Goal: Find specific page/section: Find specific page/section

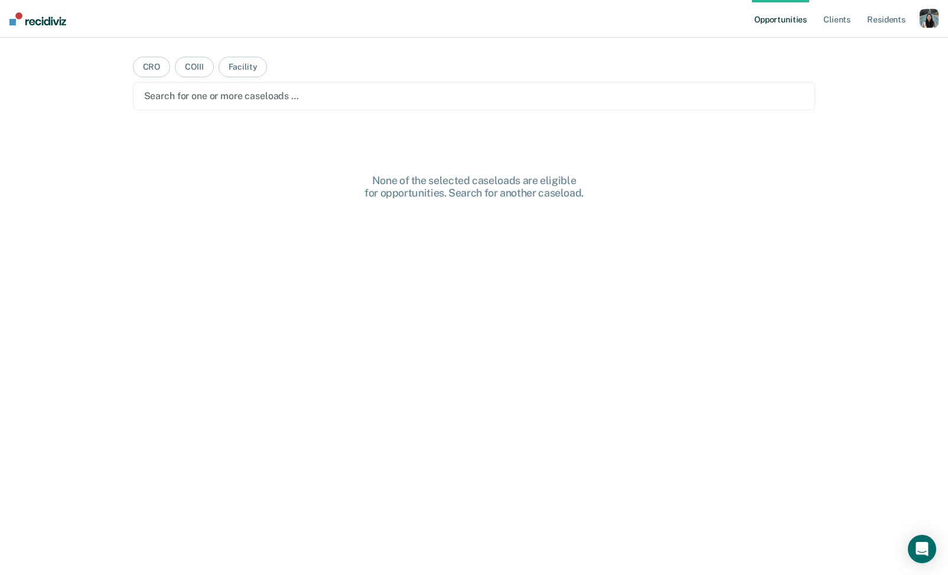
click at [926, 21] on div "button" at bounding box center [928, 18] width 19 height 19
click at [871, 43] on link "Profile" at bounding box center [881, 48] width 95 height 10
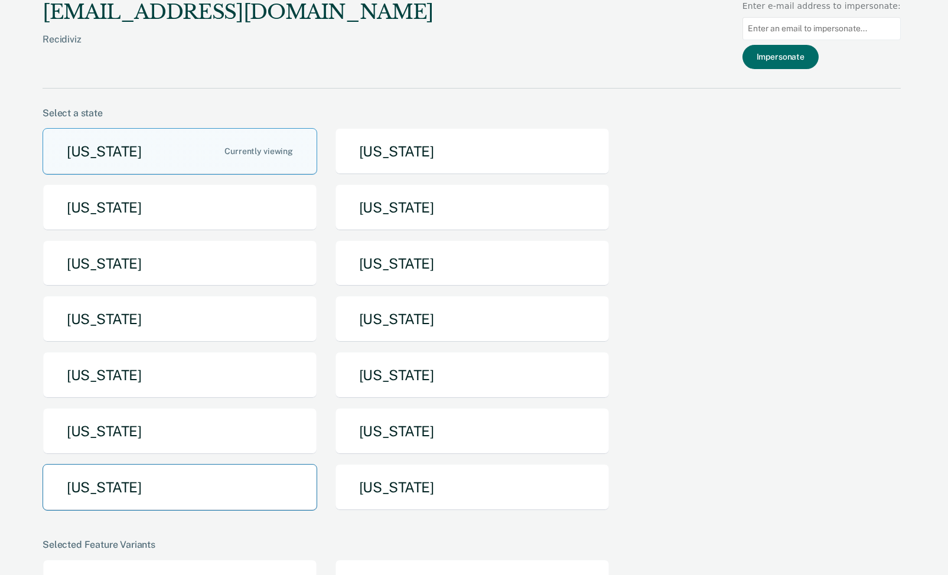
click at [120, 479] on button "[US_STATE]" at bounding box center [180, 487] width 275 height 47
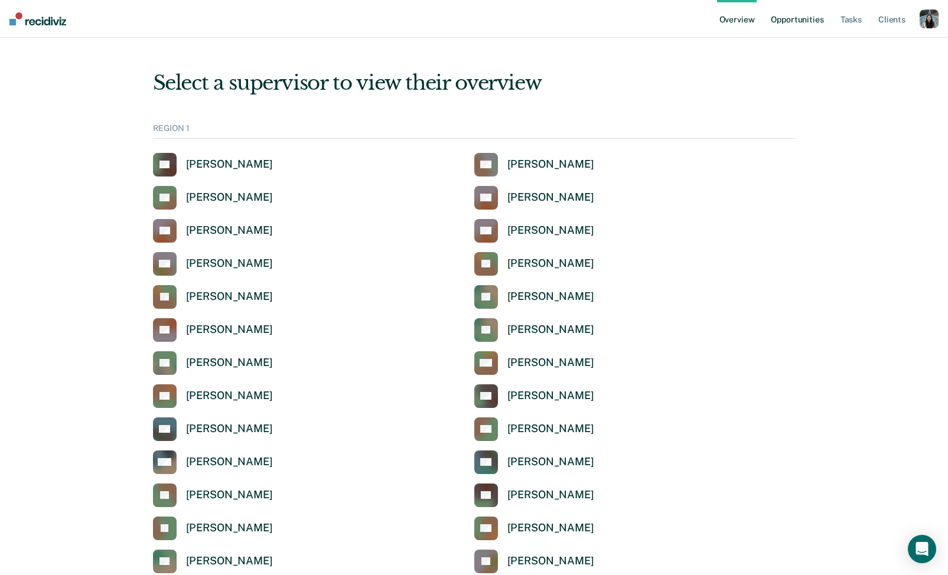
click at [805, 25] on link "Opportunities" at bounding box center [796, 19] width 57 height 38
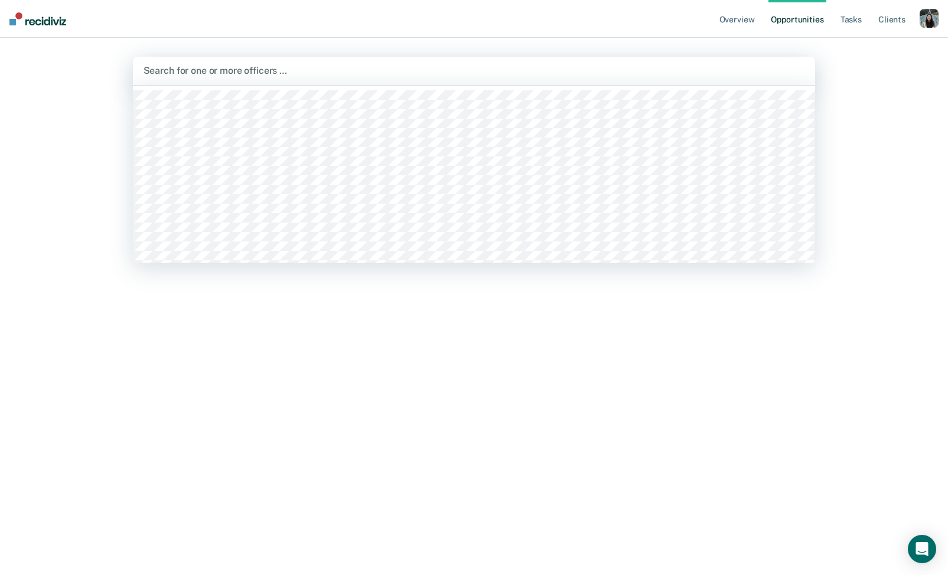
click at [448, 70] on div at bounding box center [473, 71] width 661 height 14
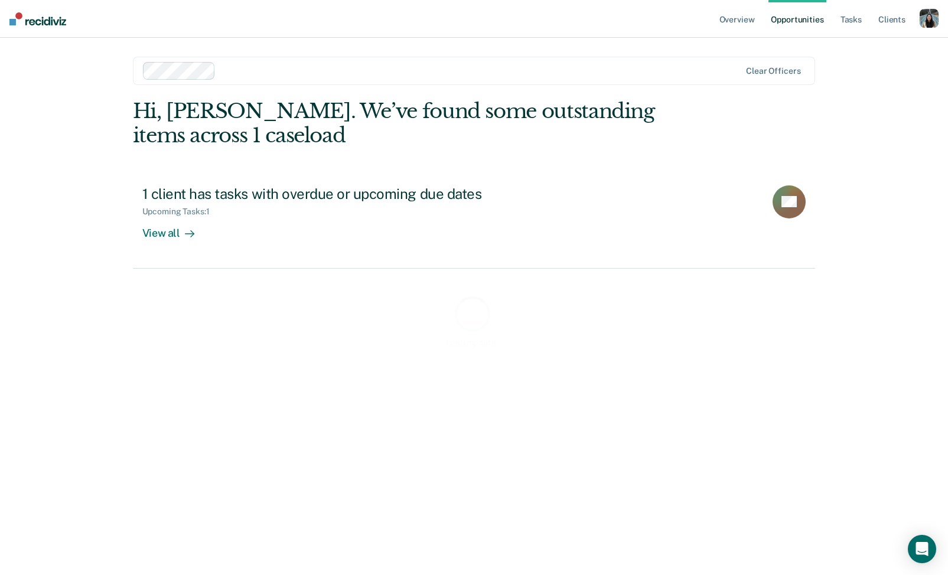
click at [465, 82] on div "Clear officers" at bounding box center [474, 71] width 683 height 28
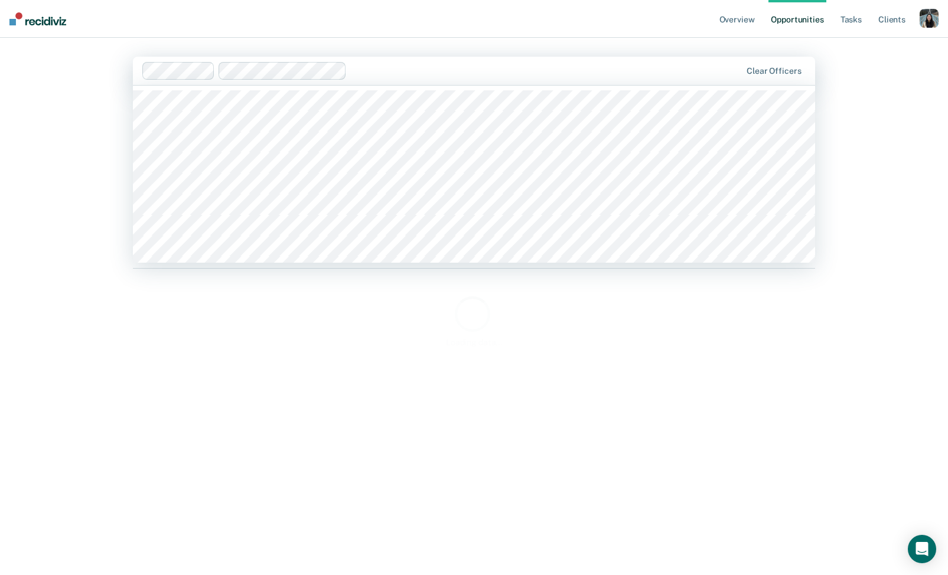
click at [436, 68] on div at bounding box center [546, 71] width 390 height 14
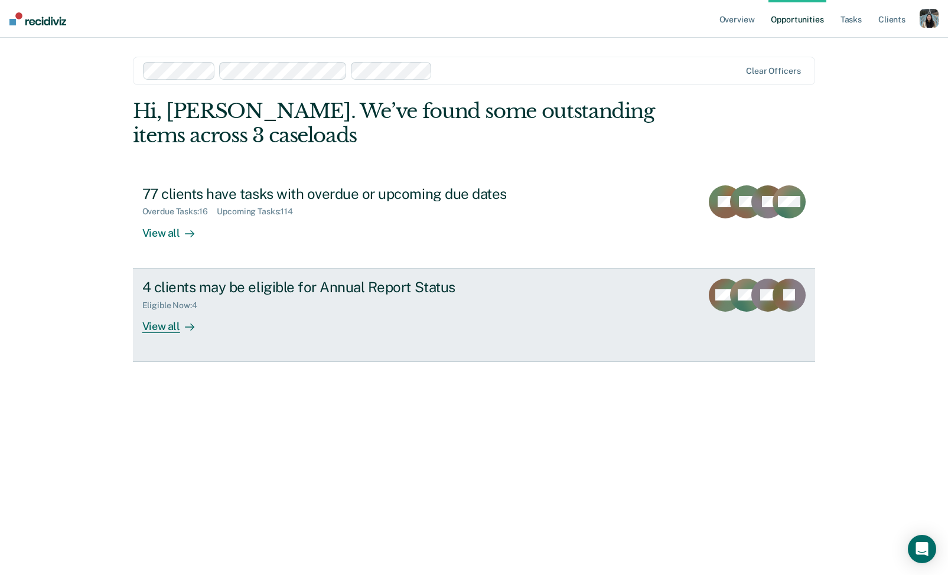
click at [351, 334] on link "4 clients may be eligible for Annual Report Status Eligible Now : 4 View all WM…" at bounding box center [474, 315] width 683 height 93
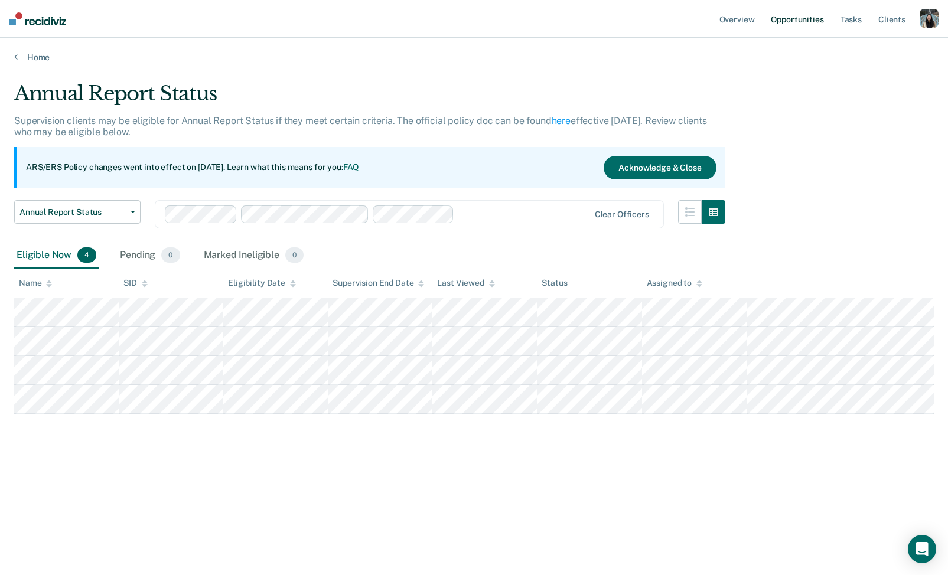
click at [802, 18] on link "Opportunities" at bounding box center [796, 19] width 57 height 38
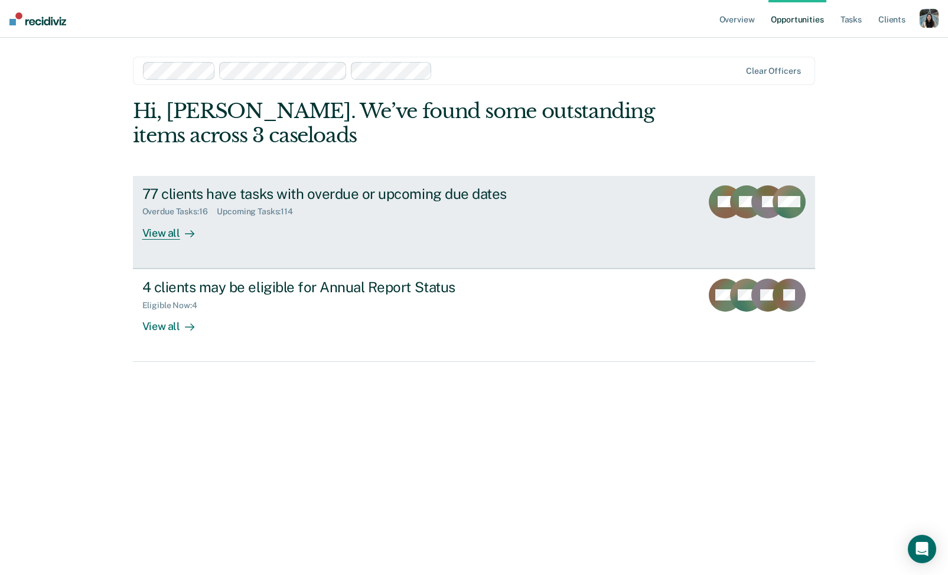
click at [601, 207] on link "77 clients have tasks with overdue or upcoming due dates Overdue Tasks : 16 Upc…" at bounding box center [474, 222] width 683 height 93
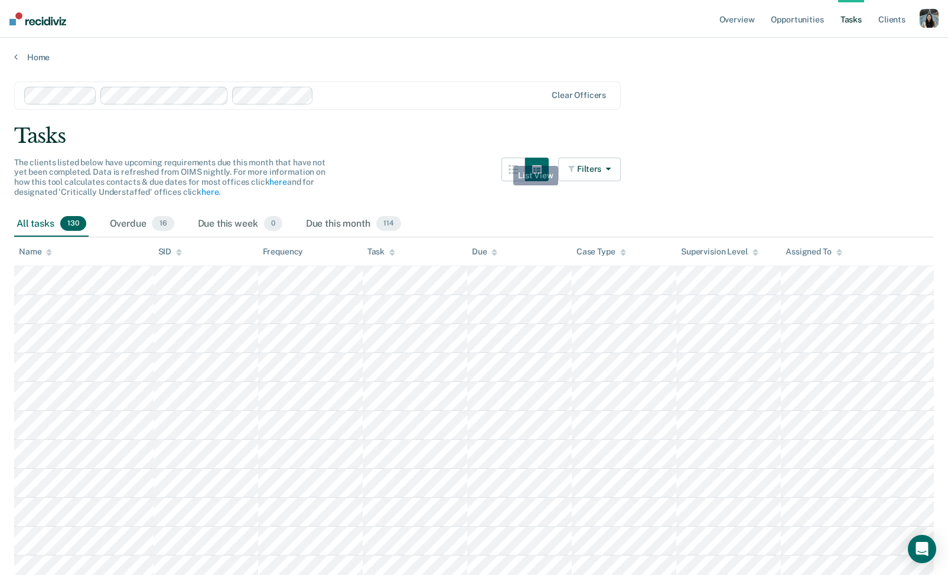
click at [506, 165] on button "button" at bounding box center [513, 170] width 24 height 24
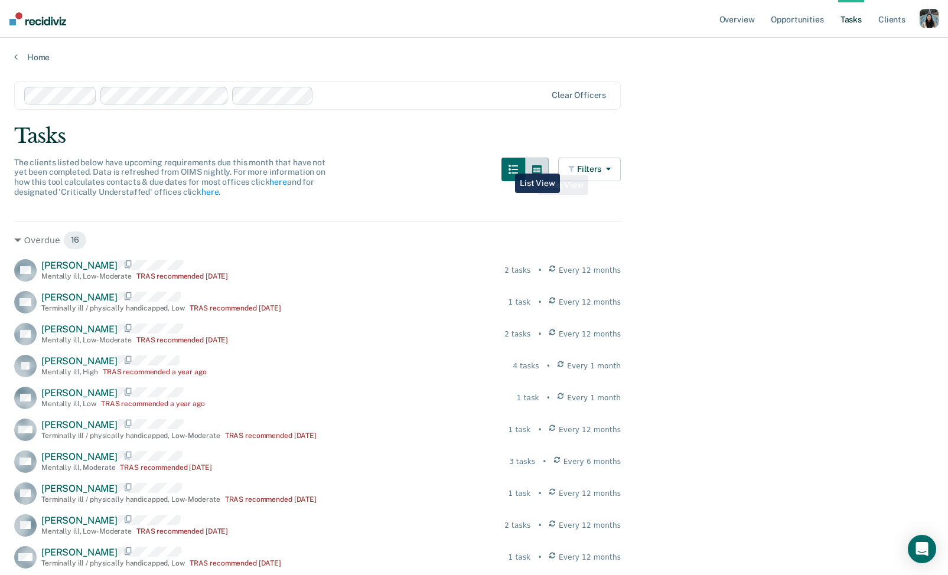
click at [530, 167] on button "button" at bounding box center [537, 170] width 24 height 24
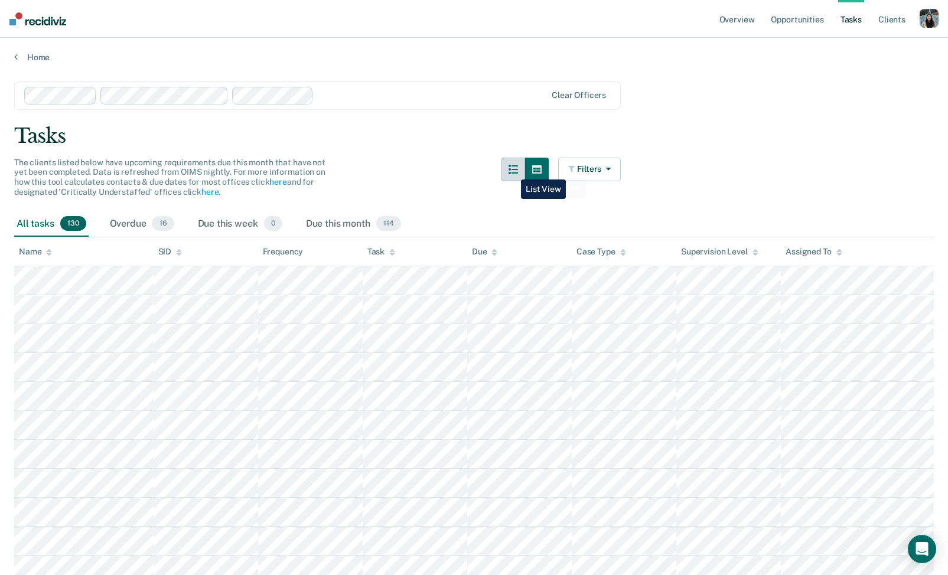
click at [512, 171] on icon "button" at bounding box center [512, 169] width 9 height 9
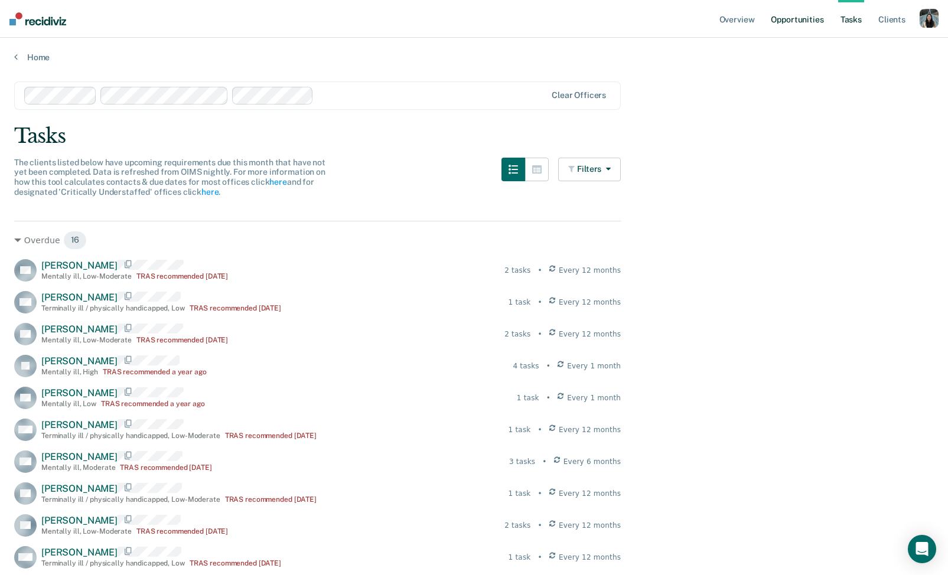
click at [802, 21] on link "Opportunities" at bounding box center [796, 19] width 57 height 38
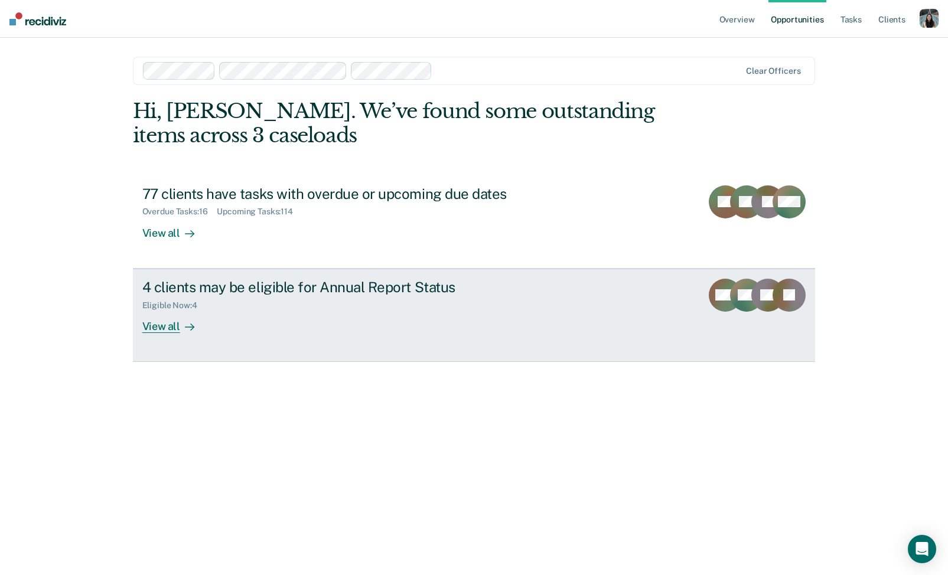
click at [390, 302] on div "Eligible Now : 4" at bounding box center [349, 303] width 415 height 15
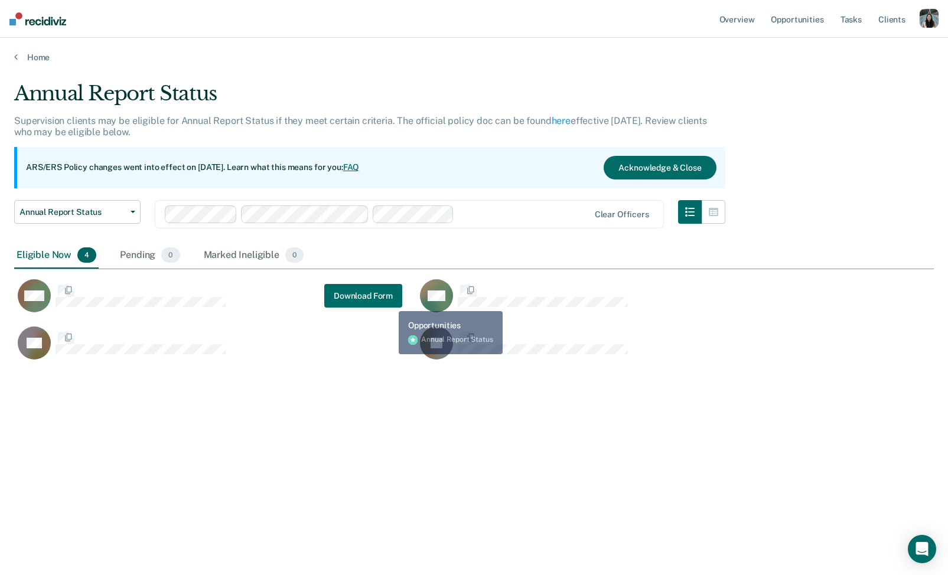
scroll to position [405, 919]
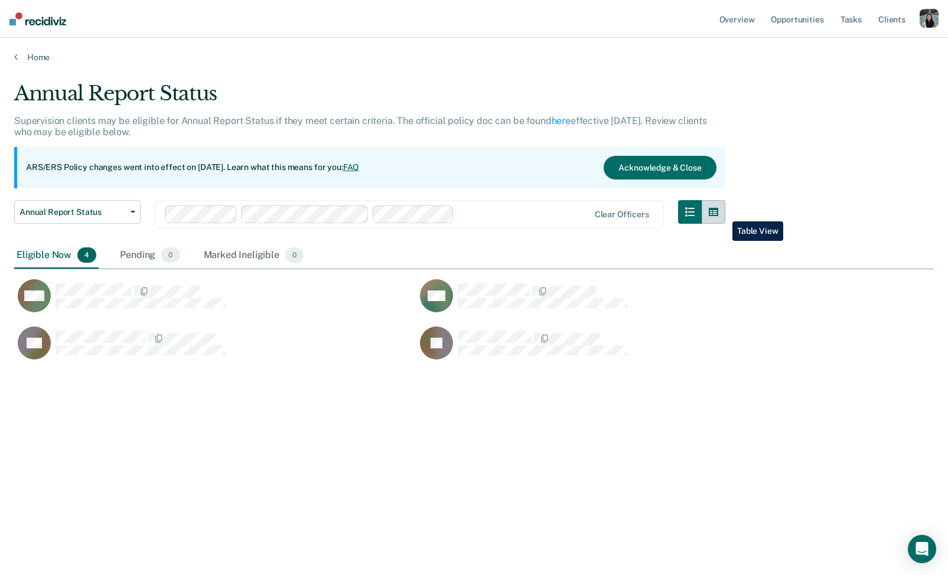
click at [723, 213] on button "button" at bounding box center [714, 212] width 24 height 24
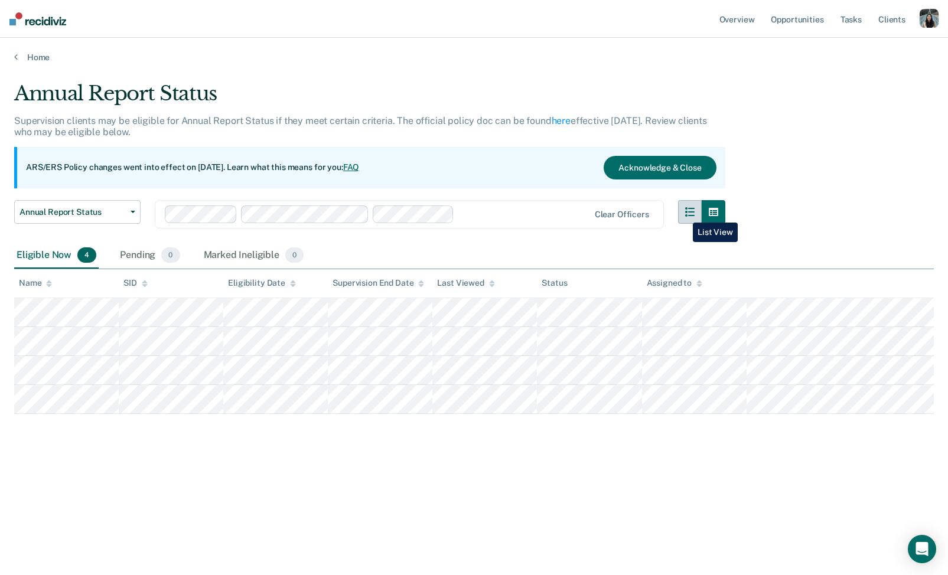
click at [684, 214] on button "button" at bounding box center [690, 212] width 24 height 24
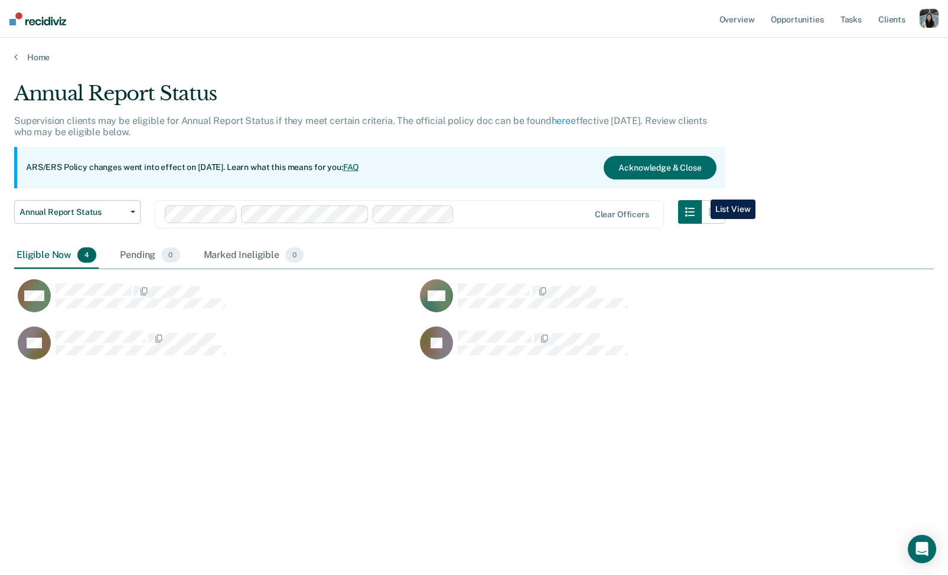
click at [41, 63] on main "Annual Report Status Supervision clients may be eligible for Annual Report Stat…" at bounding box center [474, 317] width 948 height 509
click at [40, 57] on link "Home" at bounding box center [473, 57] width 919 height 11
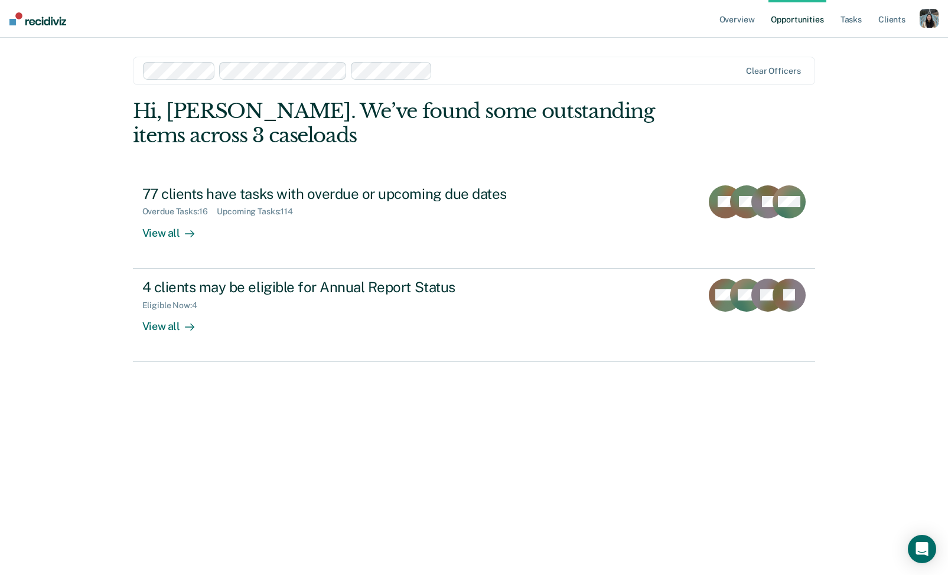
click at [467, 47] on main "Clear officers Hi, [PERSON_NAME]. We’ve found some outstanding items across 3 c…" at bounding box center [474, 292] width 711 height 509
click at [461, 65] on div at bounding box center [589, 71] width 304 height 14
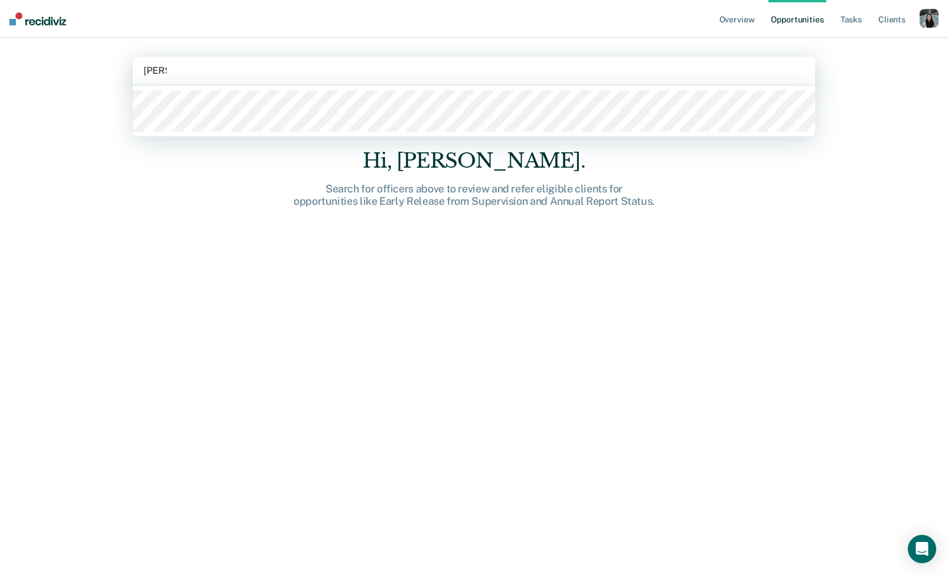
type input "[PERSON_NAME]"
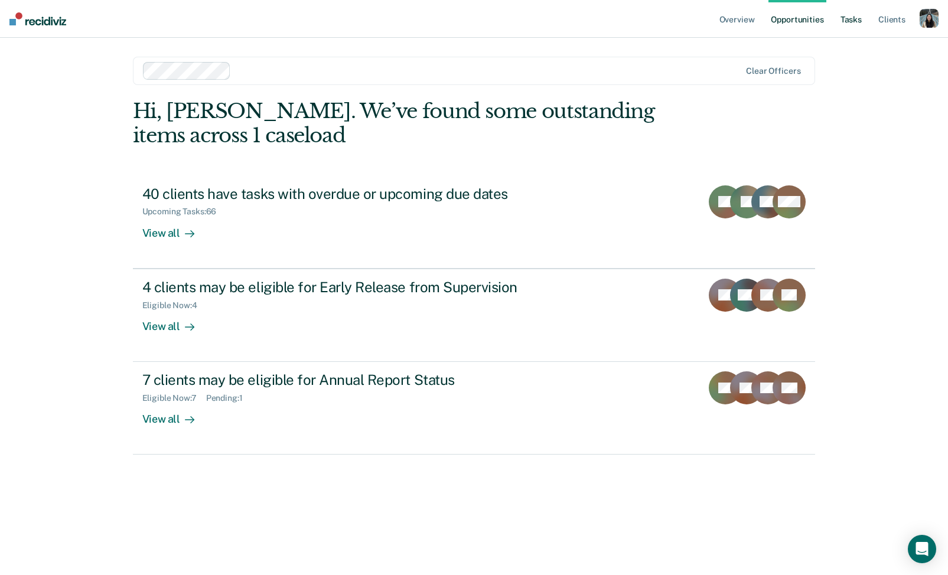
click at [853, 24] on link "Tasks" at bounding box center [851, 19] width 26 height 38
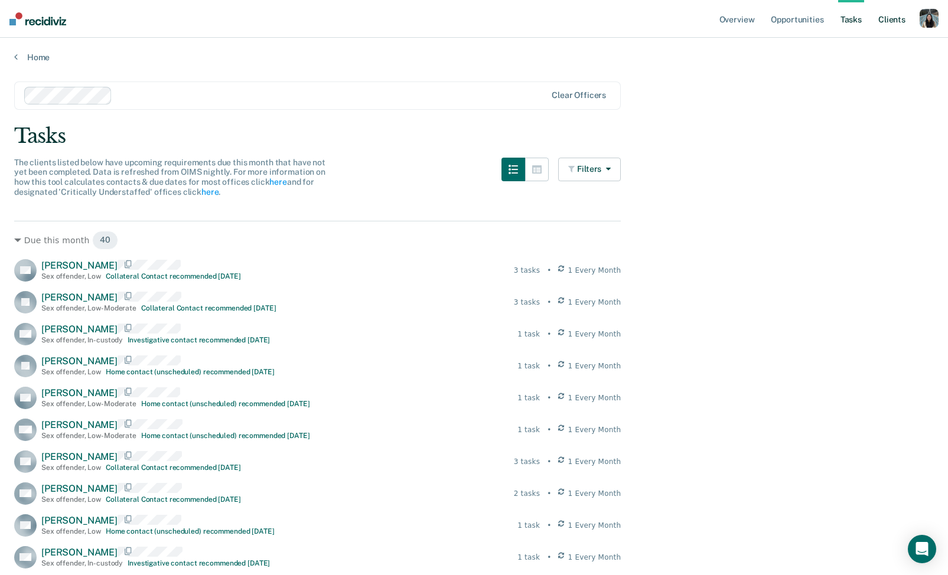
click at [892, 26] on link "Client s" at bounding box center [892, 19] width 32 height 38
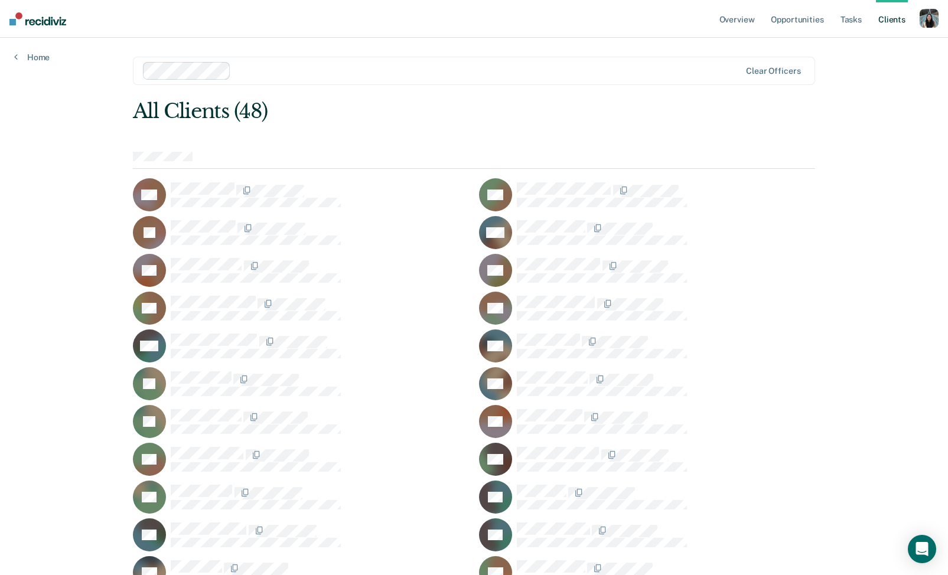
click at [244, 73] on div at bounding box center [488, 71] width 504 height 14
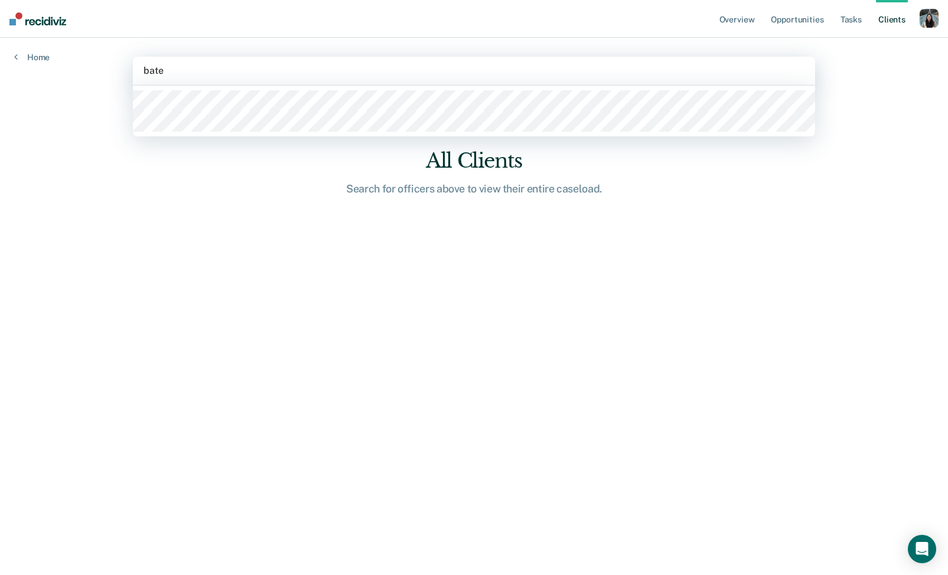
type input "batem"
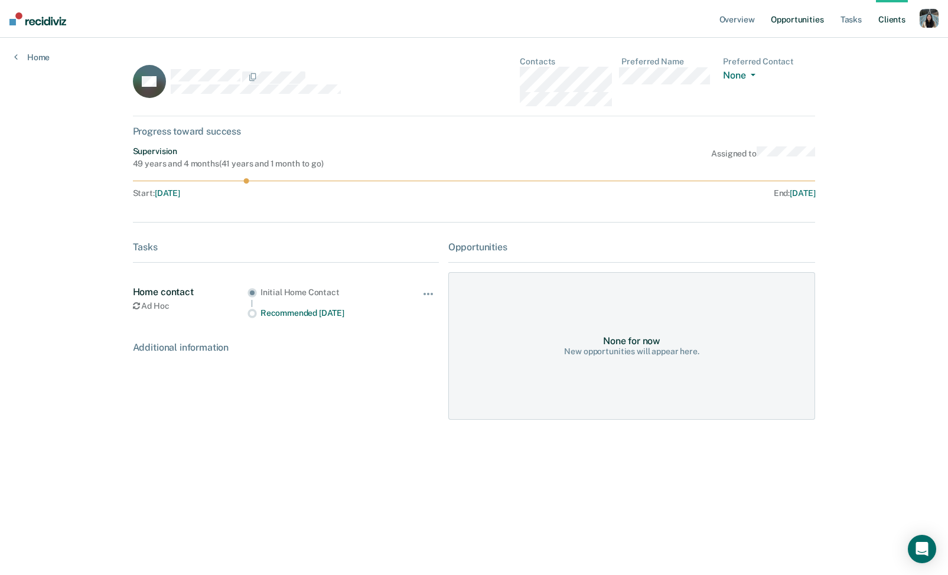
click at [802, 17] on link "Opportunities" at bounding box center [796, 19] width 57 height 38
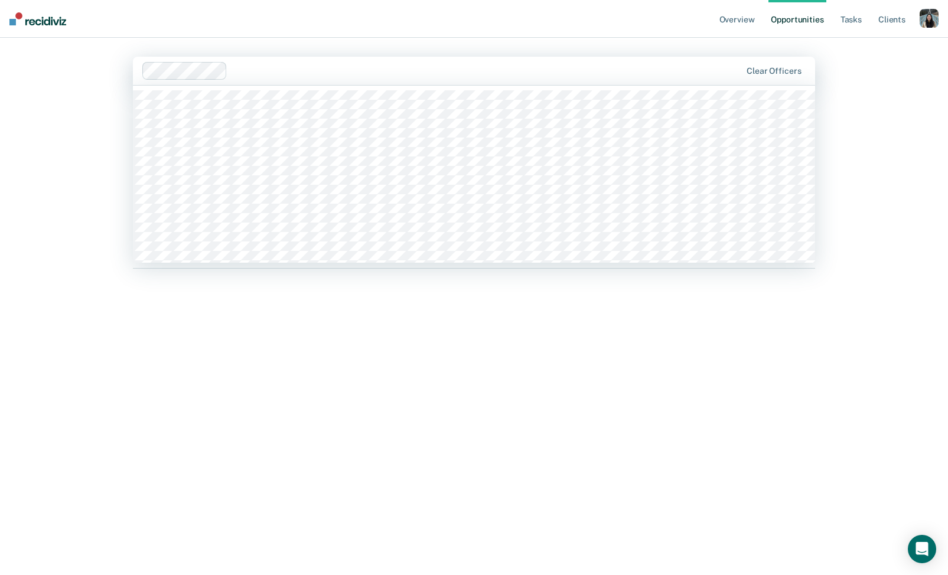
click at [382, 63] on div at bounding box center [442, 71] width 600 height 18
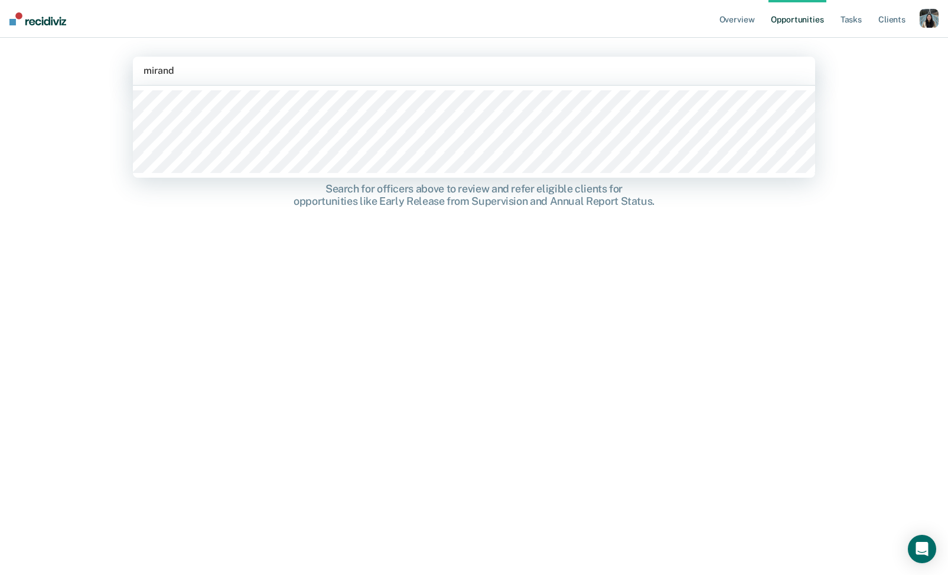
type input "[PERSON_NAME]"
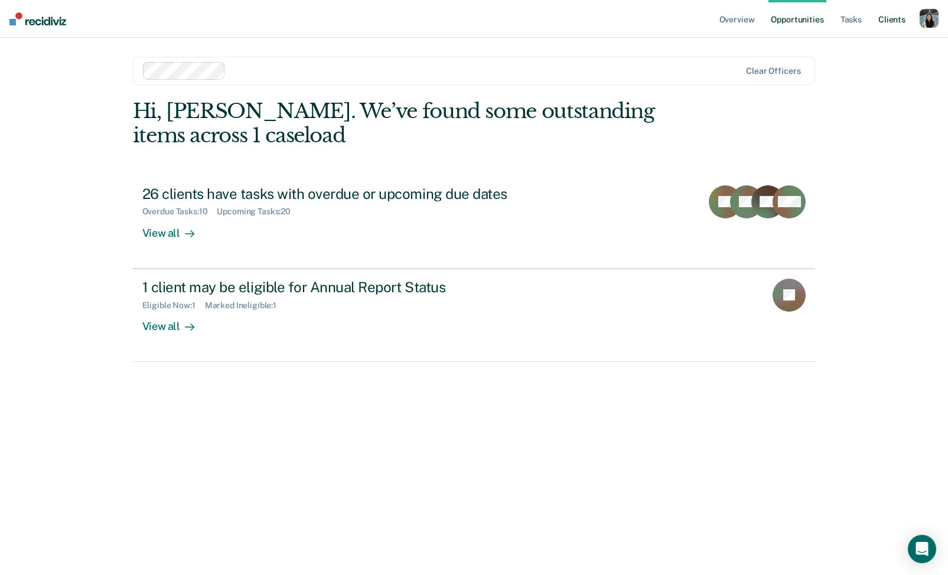
click at [892, 24] on link "Client s" at bounding box center [892, 19] width 32 height 38
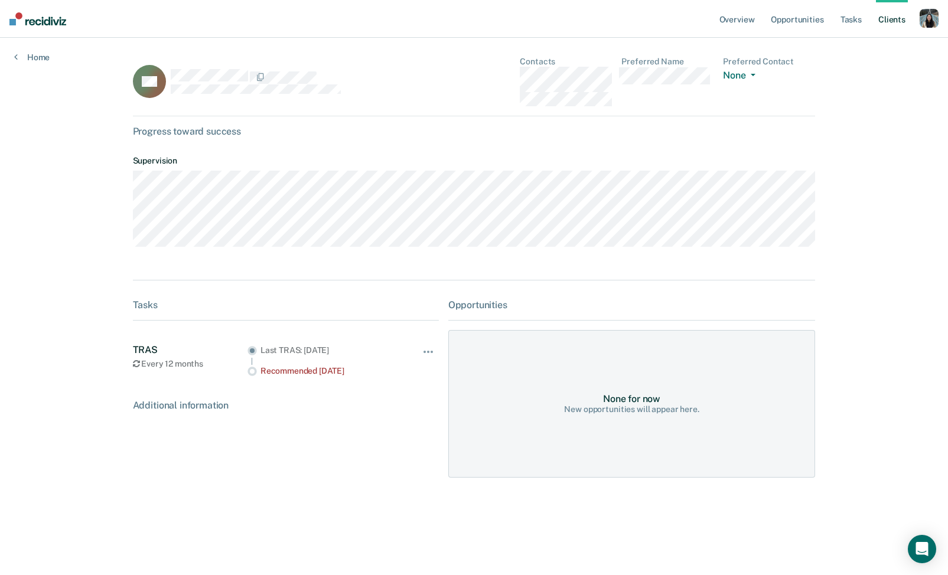
click at [45, 51] on div "Home" at bounding box center [32, 50] width 64 height 25
click at [44, 63] on div "Overview Opportunities Tasks Client s Profile How it works Log Out Home CA Cont…" at bounding box center [474, 287] width 948 height 575
click at [44, 58] on link "Home" at bounding box center [31, 57] width 35 height 11
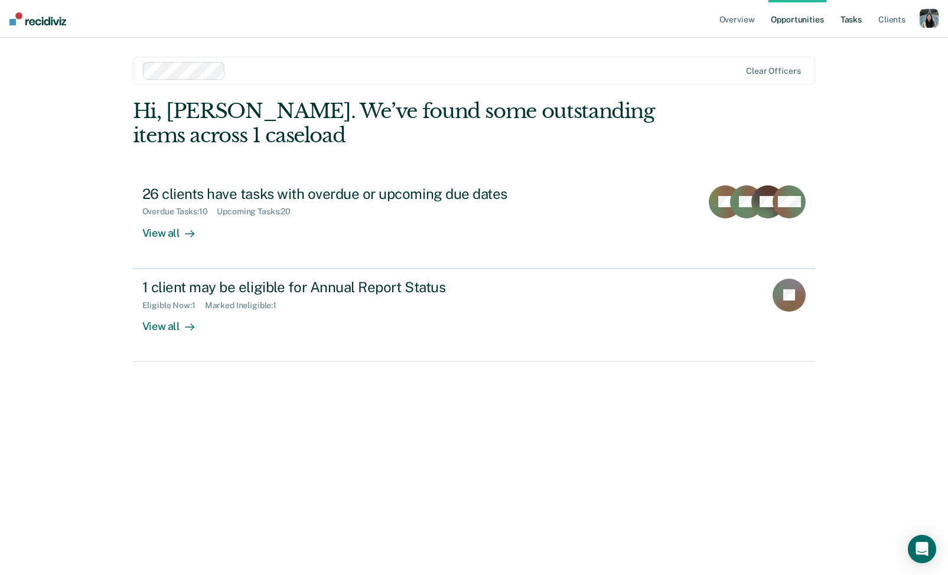
click at [839, 19] on link "Tasks" at bounding box center [851, 19] width 26 height 38
